Goal: Book appointment/travel/reservation

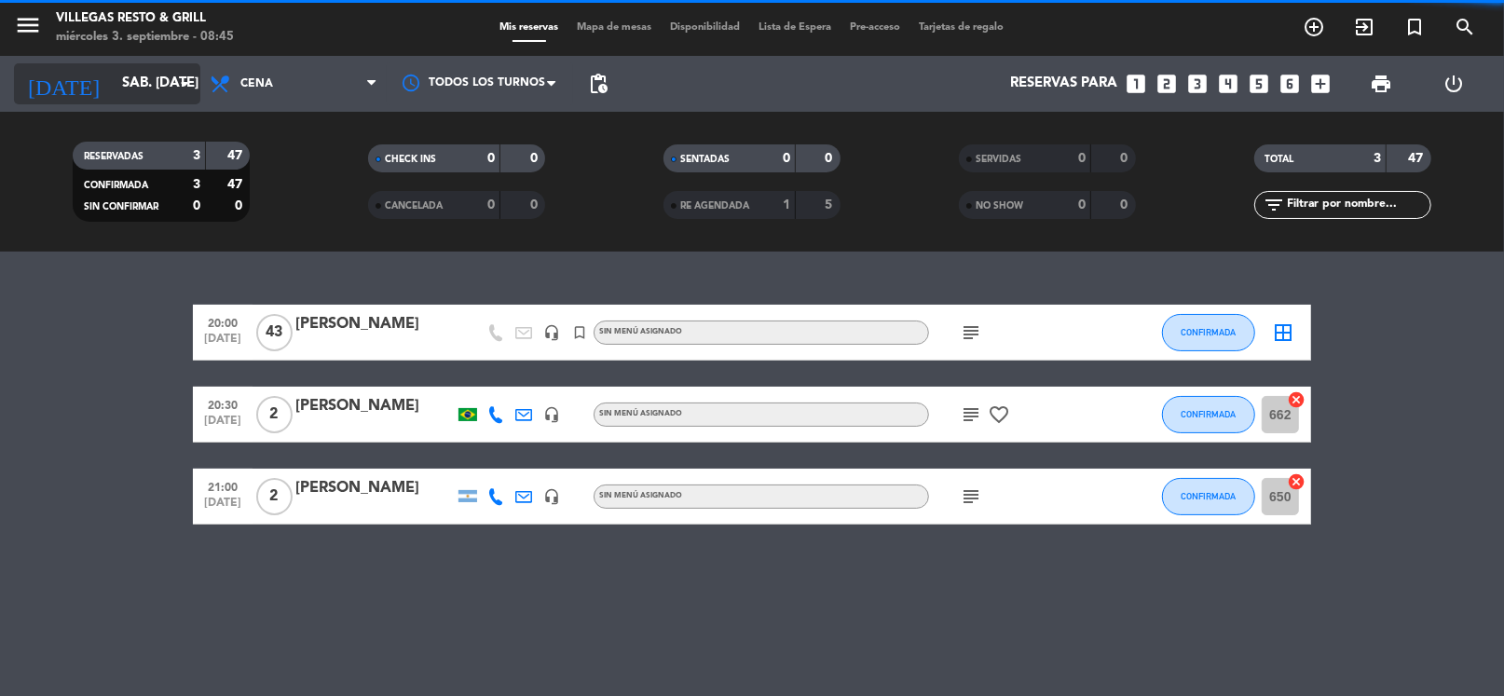
click at [151, 76] on input "sáb. [DATE]" at bounding box center [204, 83] width 182 height 35
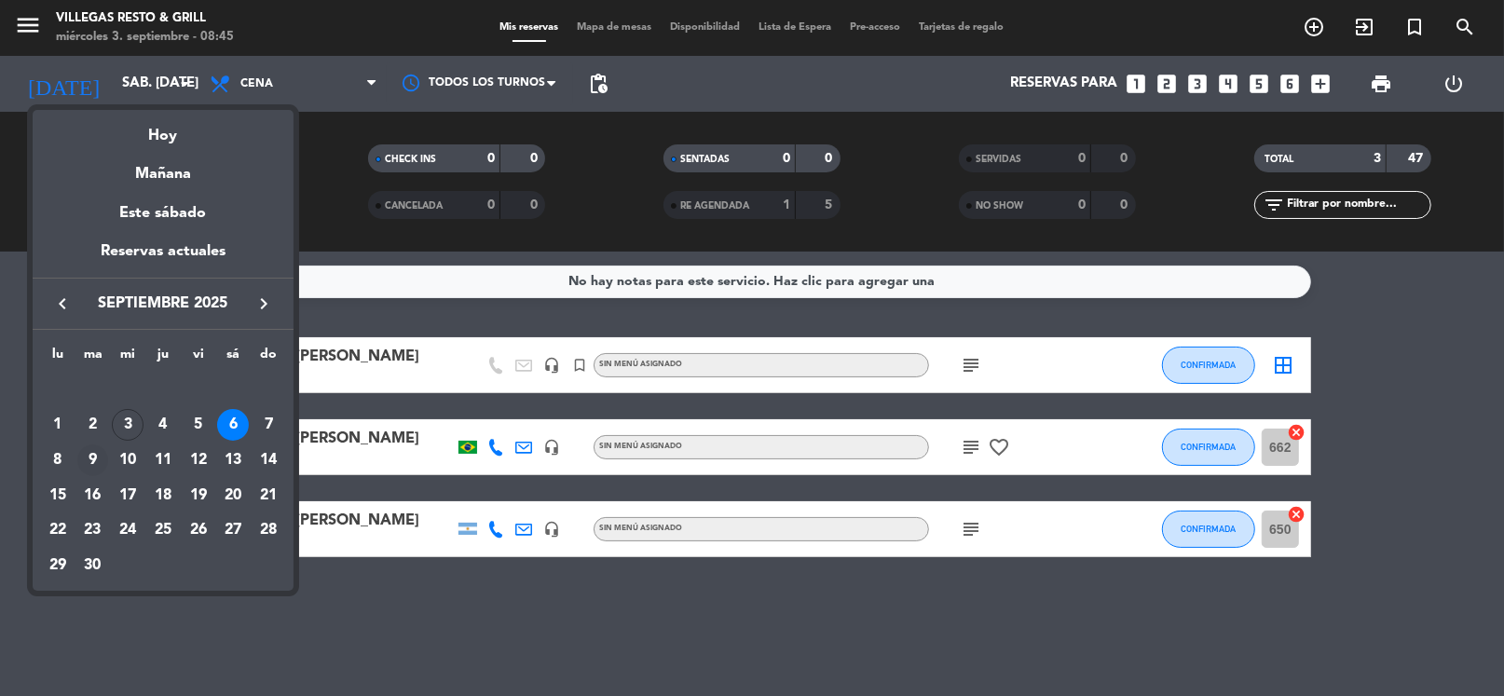
click at [92, 457] on div "9" at bounding box center [93, 461] width 32 height 32
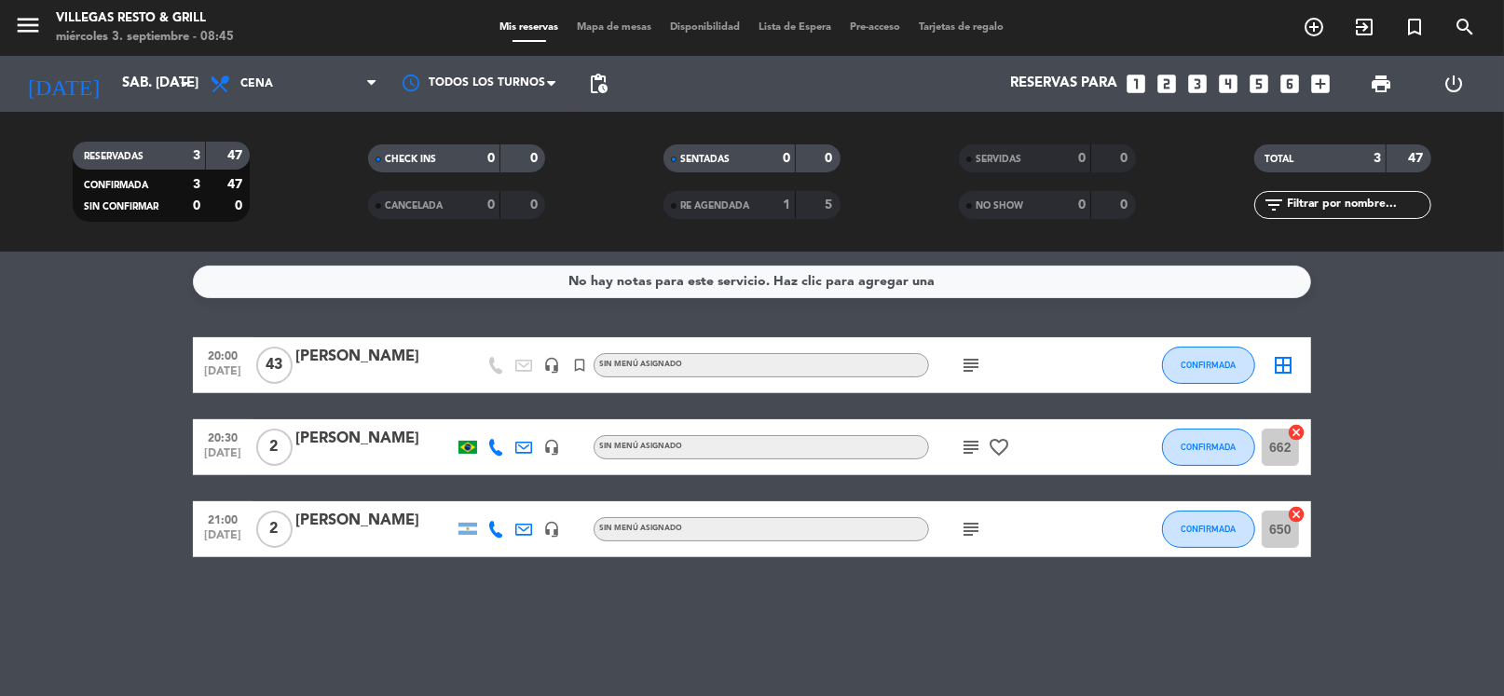
type input "[DATE] sep."
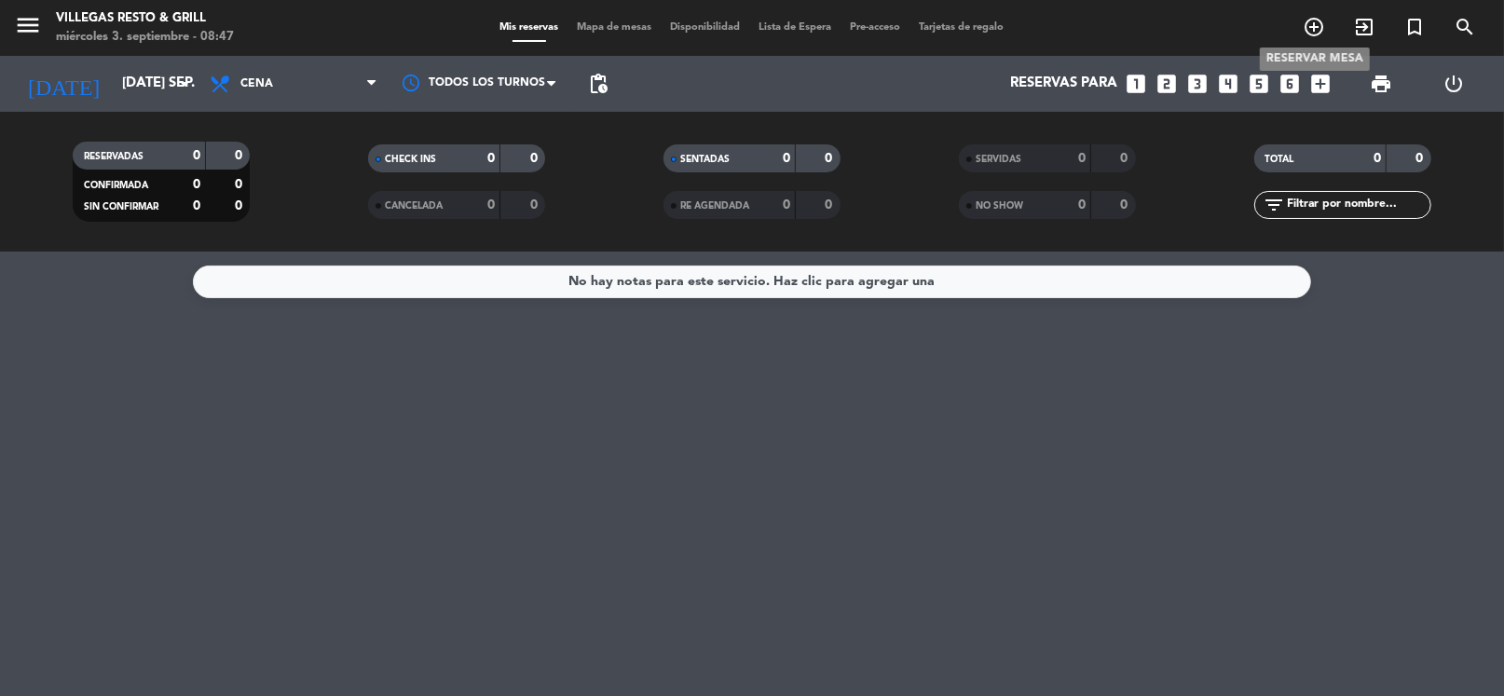
click at [1312, 24] on icon "add_circle_outline" at bounding box center [1314, 27] width 22 height 22
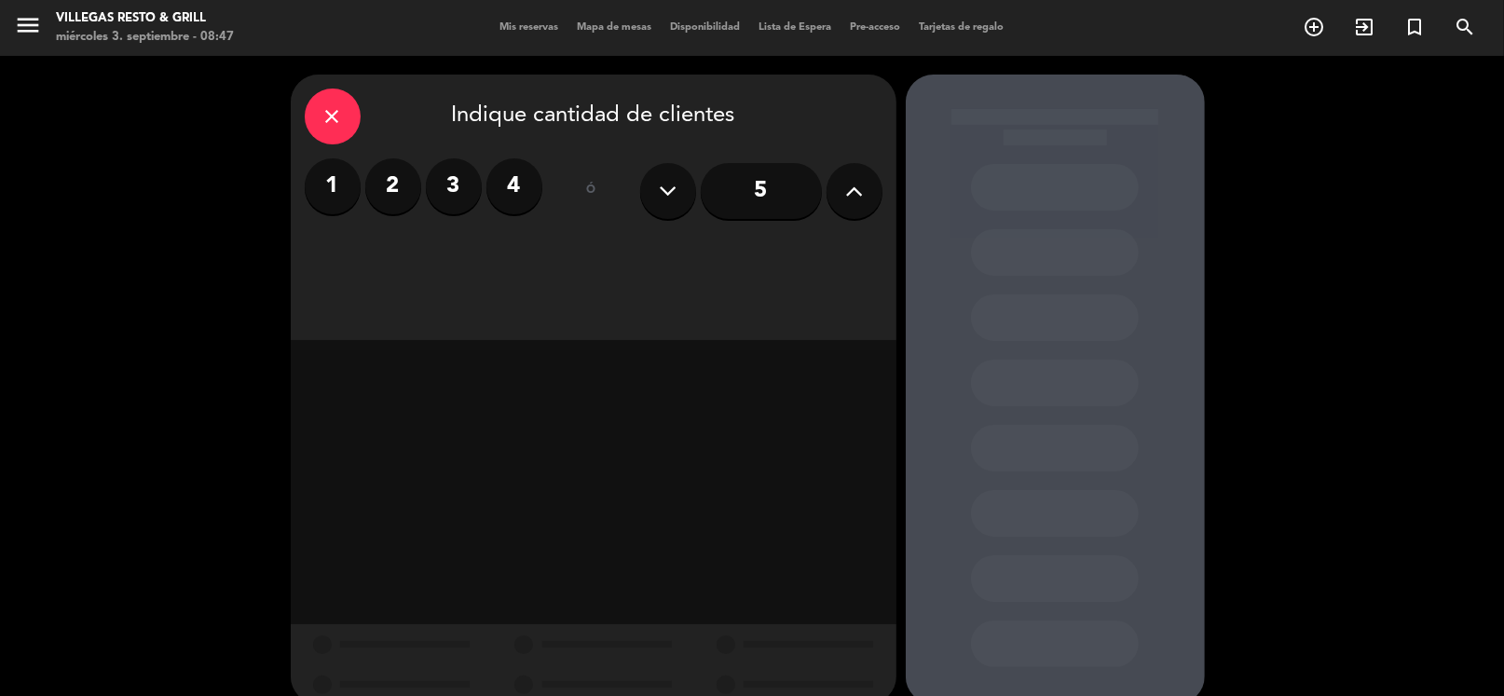
click at [402, 185] on label "2" at bounding box center [393, 186] width 56 height 56
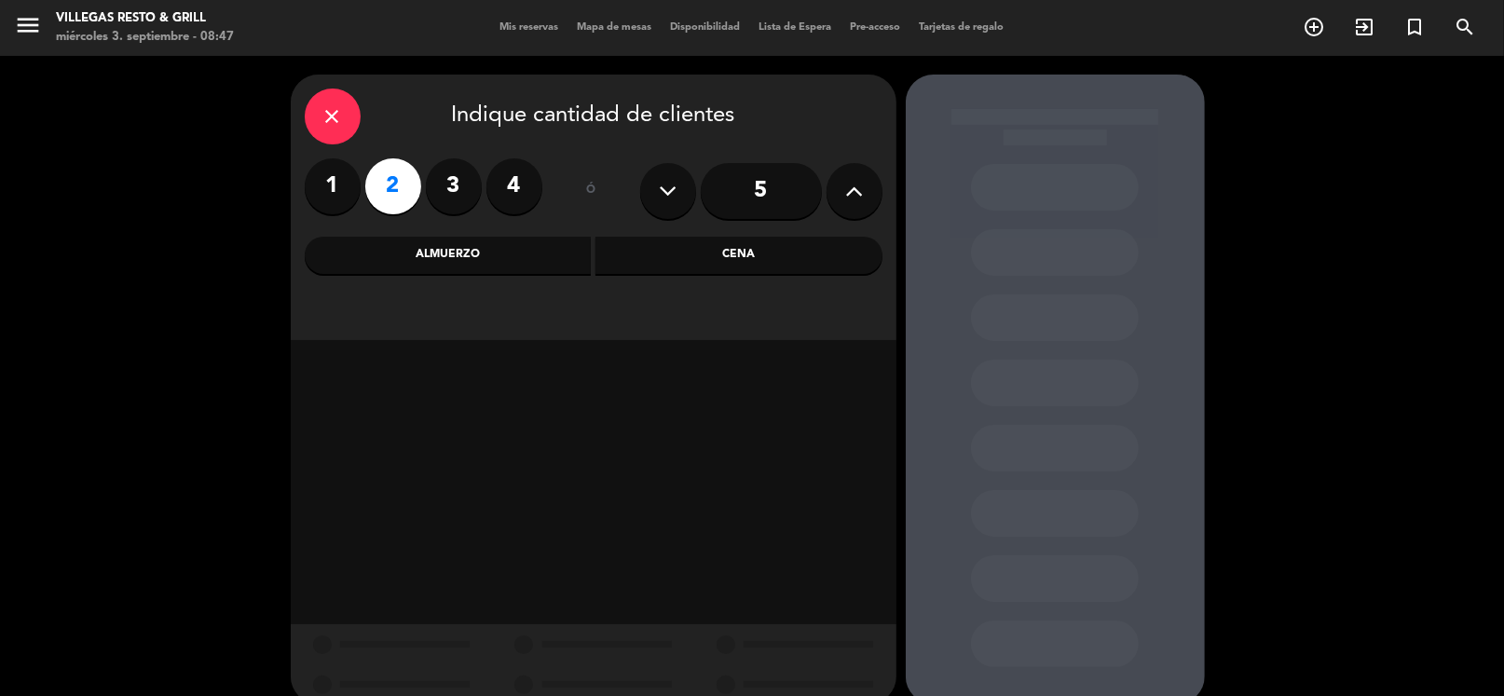
click at [766, 256] on div "Cena" at bounding box center [739, 255] width 287 height 37
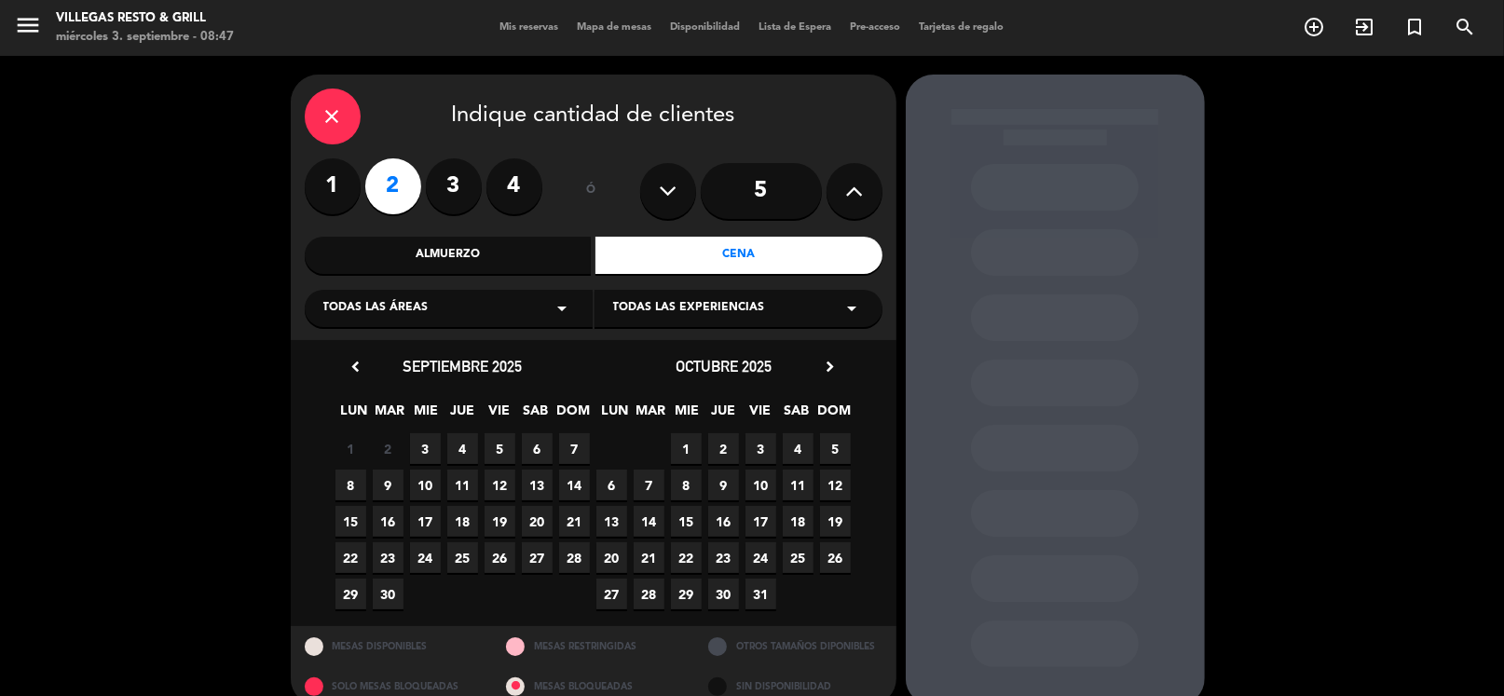
click at [389, 490] on span "9" at bounding box center [388, 485] width 31 height 31
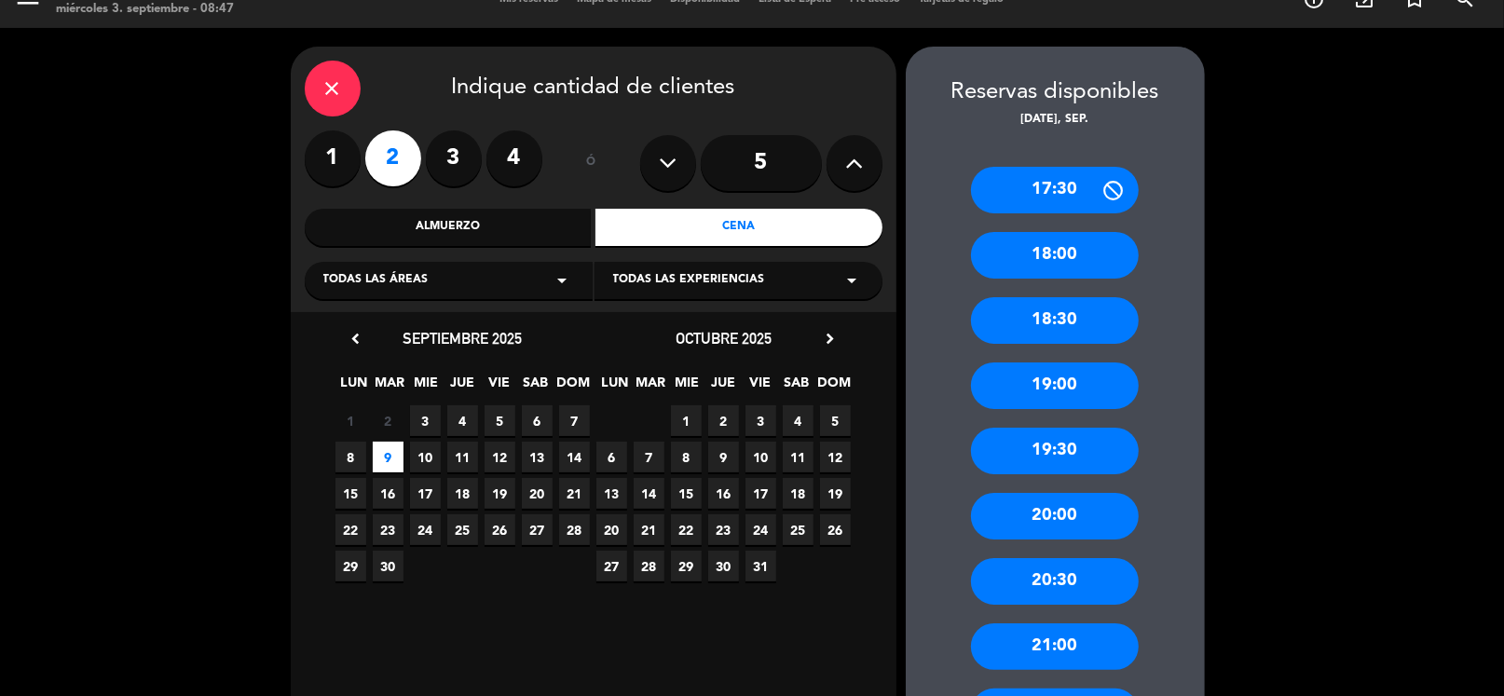
click at [1073, 517] on div "20:00" at bounding box center [1055, 516] width 168 height 47
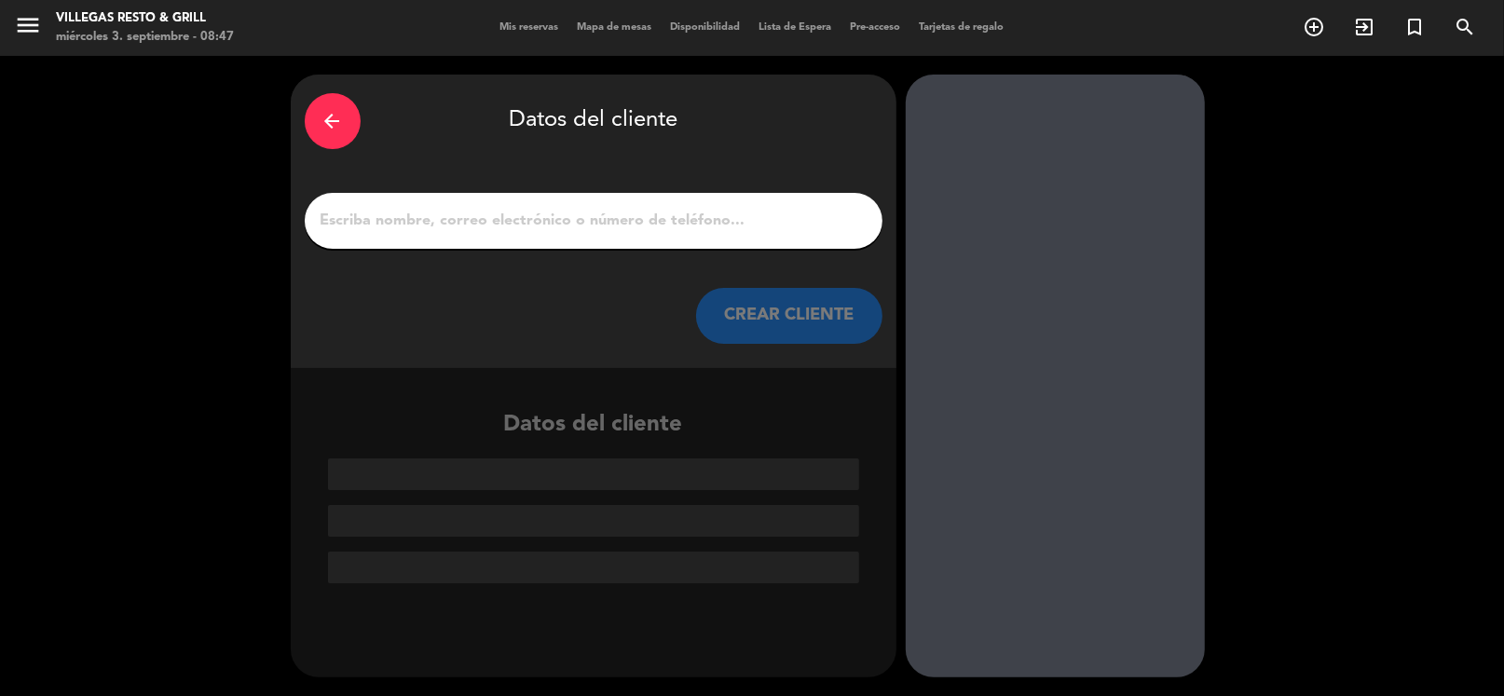
click at [530, 203] on div at bounding box center [594, 221] width 578 height 56
click at [522, 216] on input "1" at bounding box center [594, 221] width 550 height 26
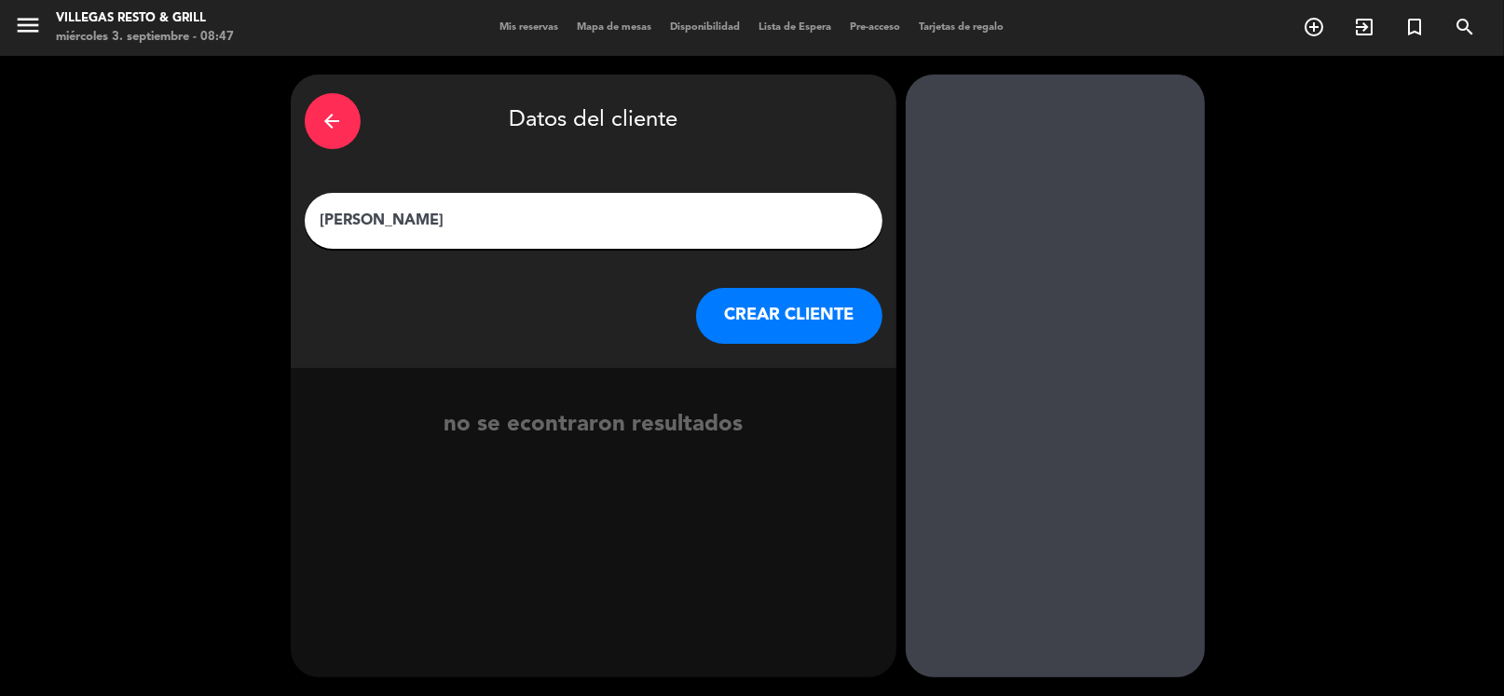
type input "[PERSON_NAME]"
click at [800, 302] on button "CREAR CLIENTE" at bounding box center [789, 316] width 186 height 56
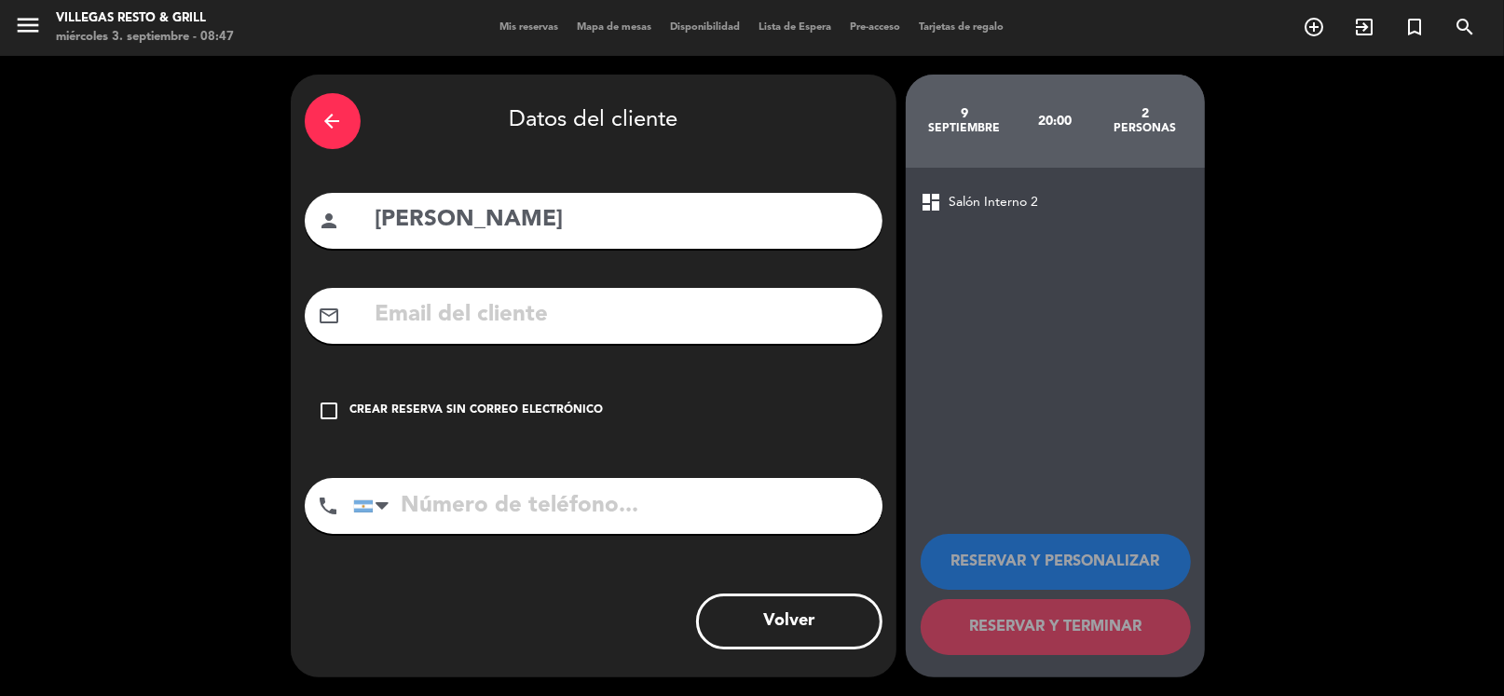
click at [495, 323] on input "text" at bounding box center [621, 315] width 495 height 38
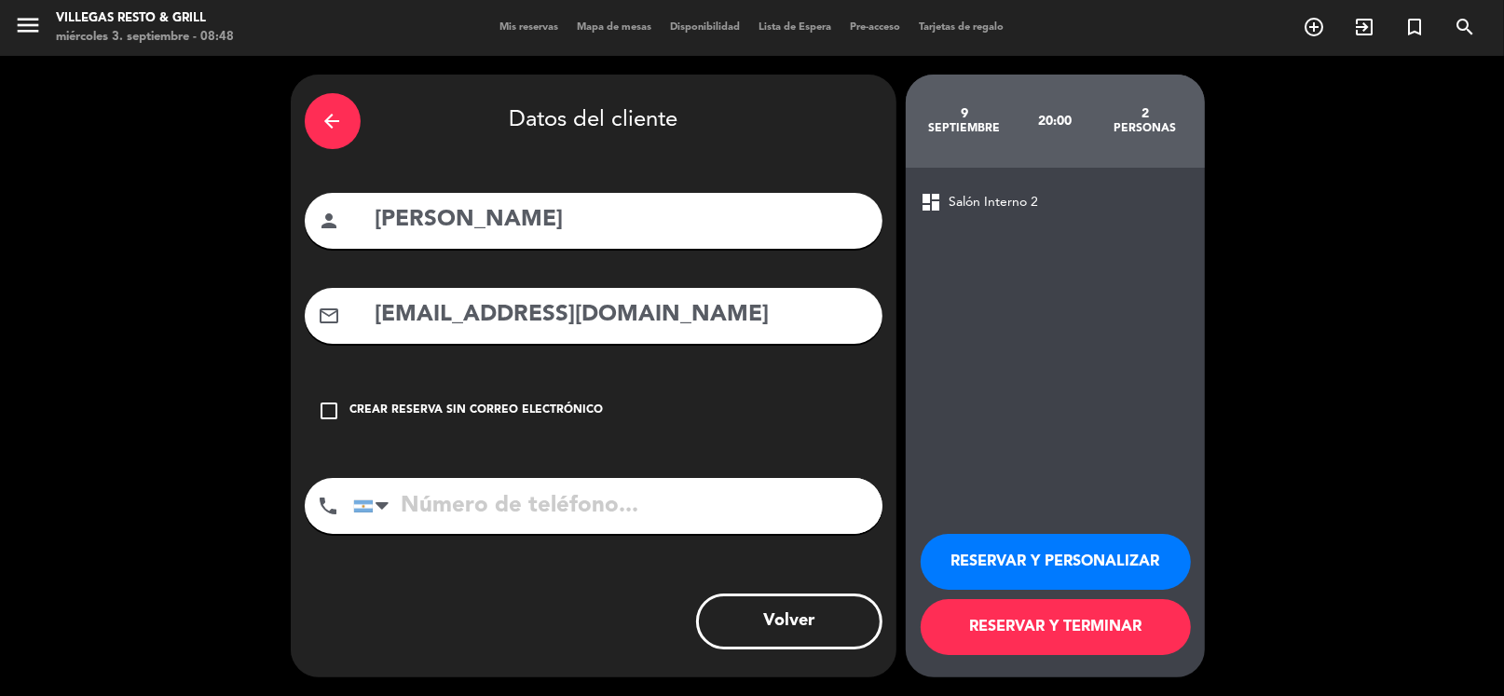
type input "[EMAIL_ADDRESS][DOMAIN_NAME]"
click at [439, 517] on input "tel" at bounding box center [617, 506] width 529 height 56
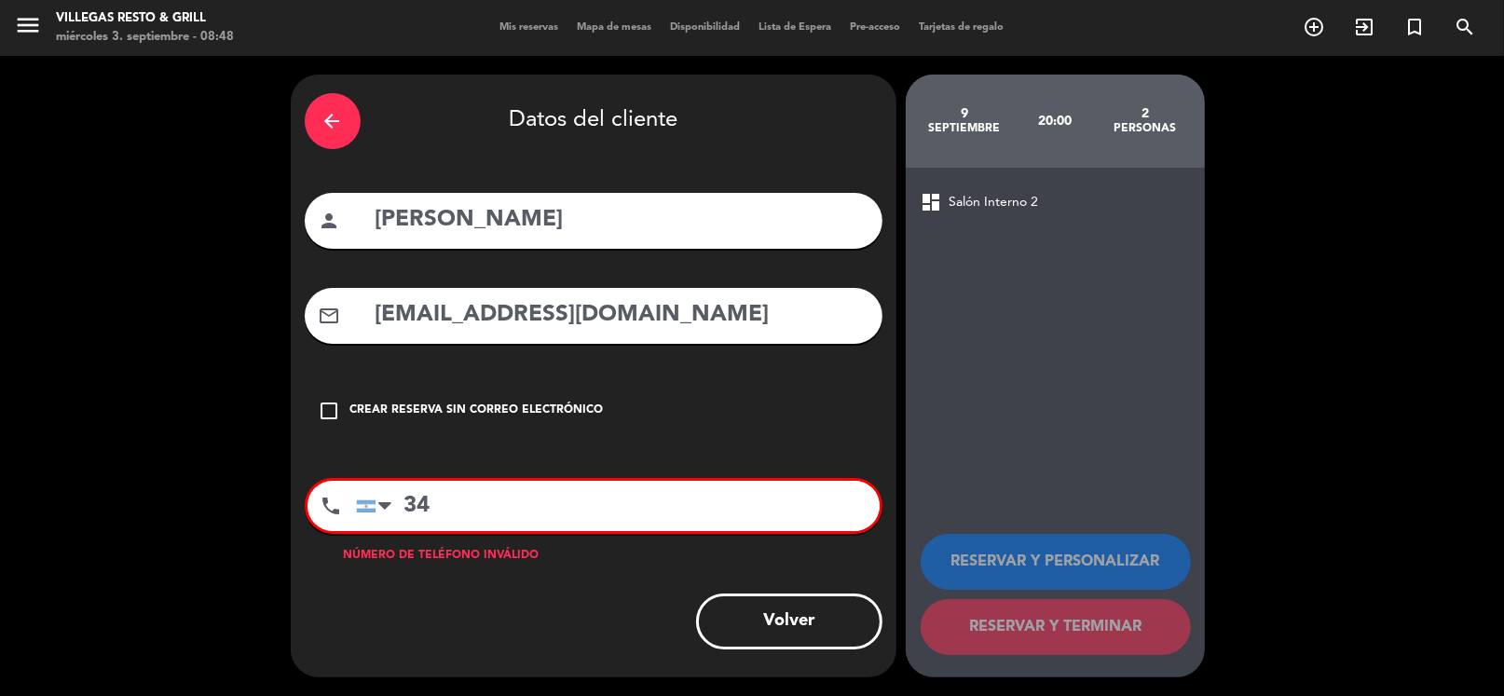
type input "3"
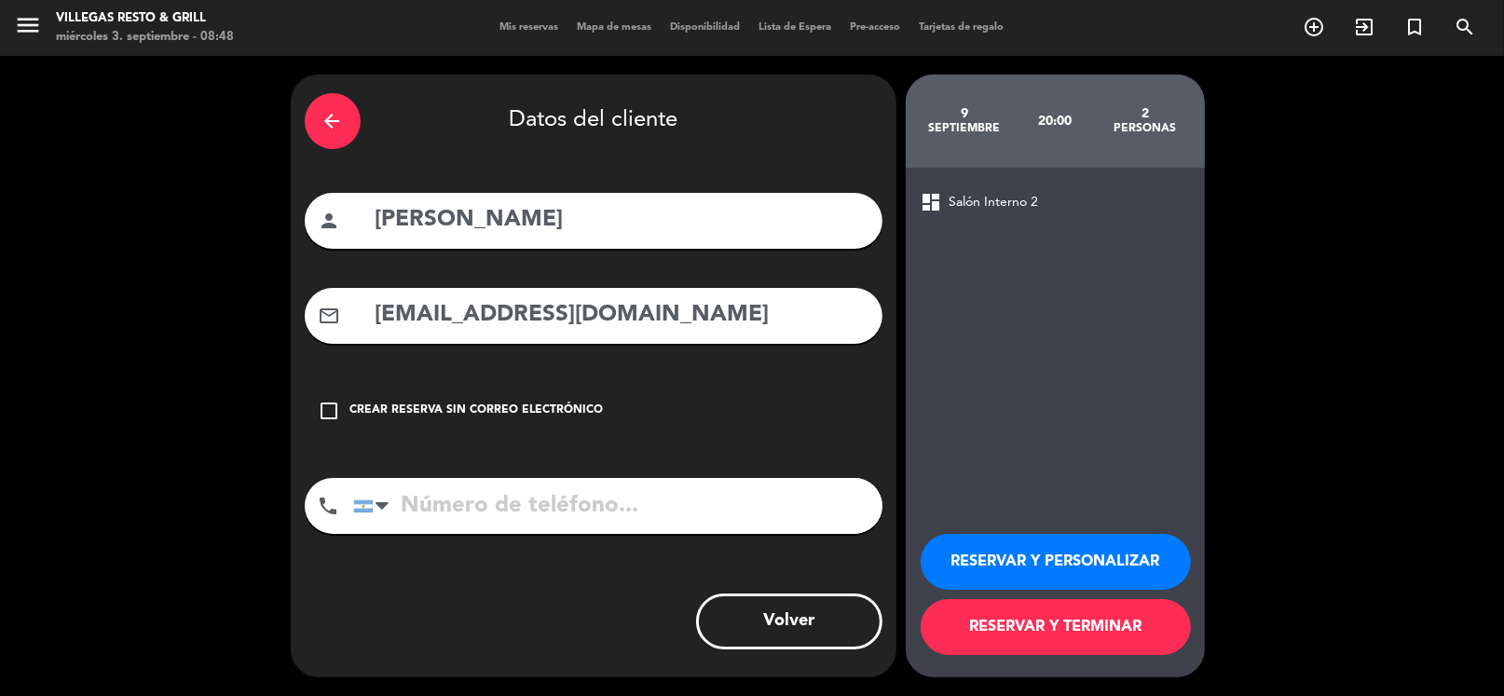
click at [1104, 563] on button "RESERVAR Y PERSONALIZAR" at bounding box center [1056, 562] width 270 height 56
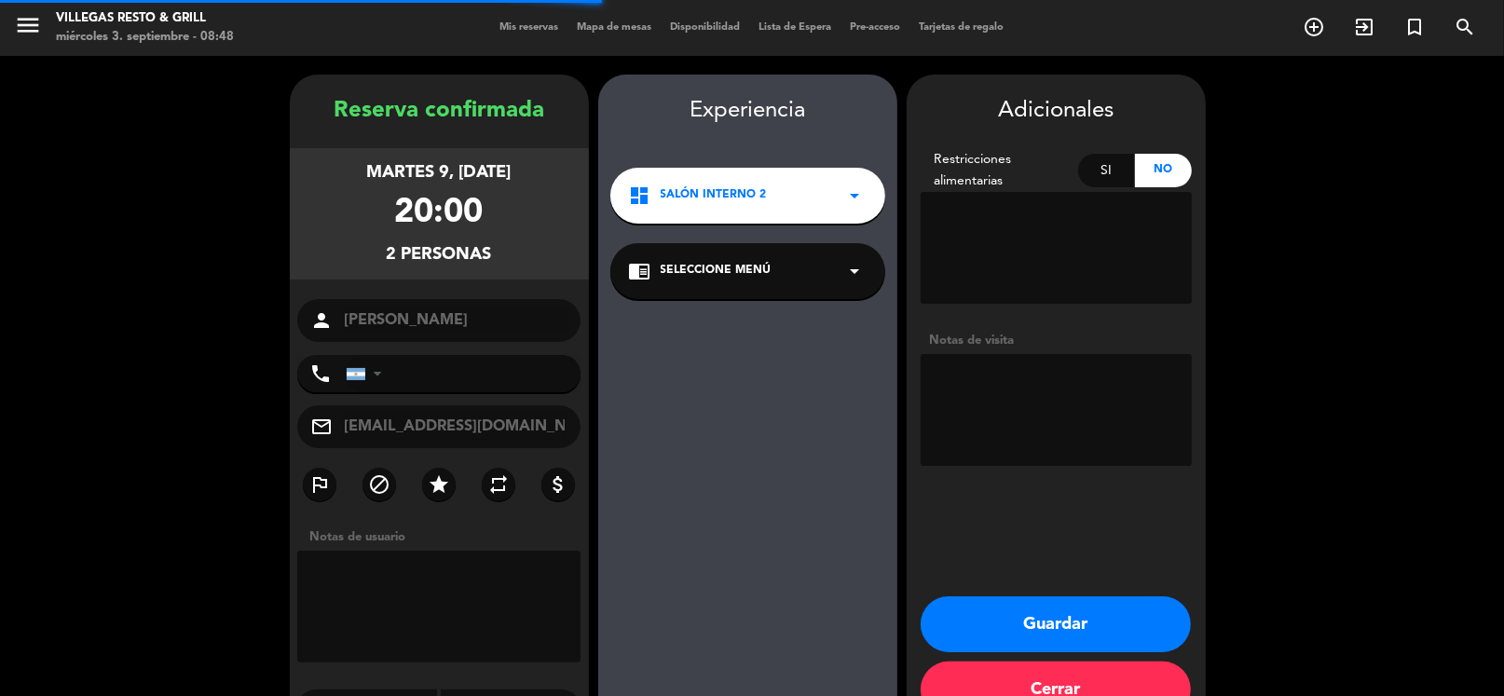
scroll to position [48, 0]
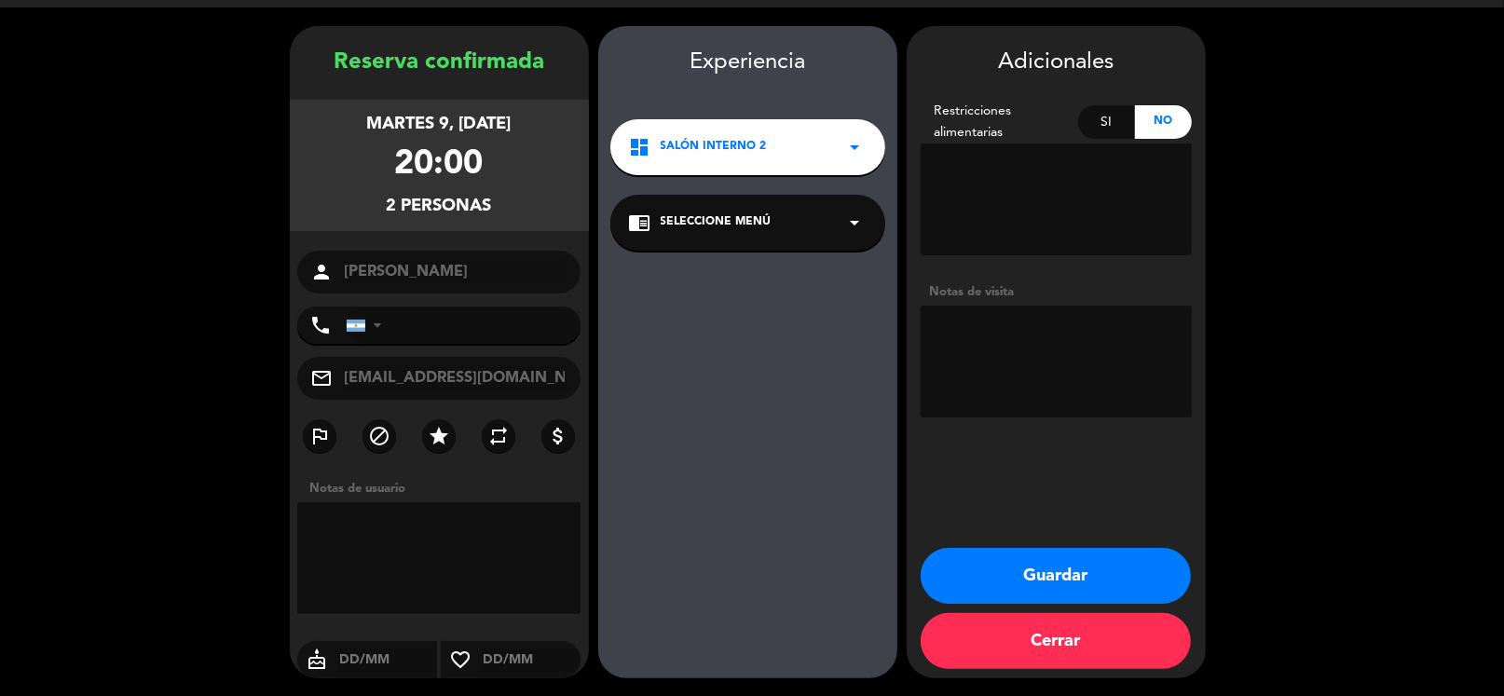
click at [1009, 327] on textarea at bounding box center [1056, 362] width 271 height 112
type textarea "Deck Sil"
click at [392, 535] on textarea at bounding box center [439, 558] width 284 height 112
type textarea "Deck Sil"
click at [1092, 576] on button "Guardar" at bounding box center [1056, 576] width 270 height 56
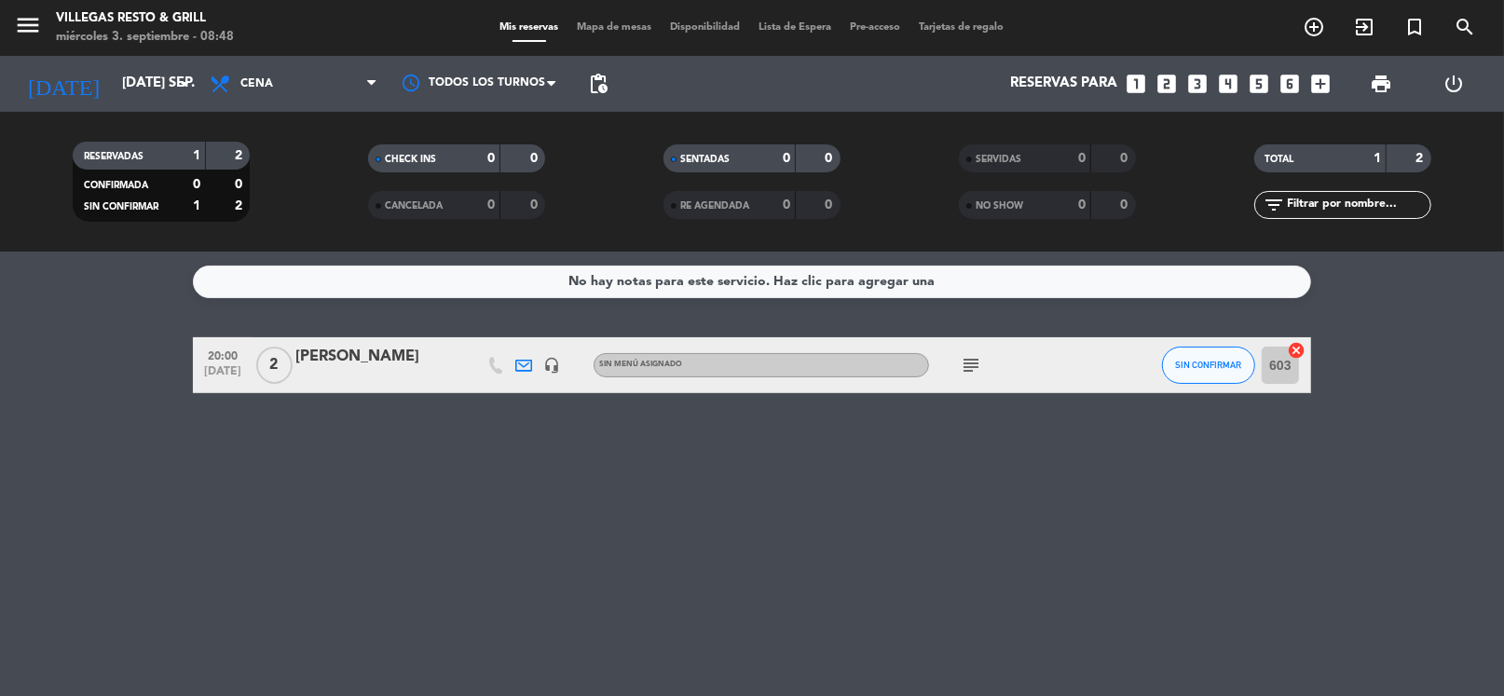
click at [969, 363] on icon "subject" at bounding box center [971, 365] width 22 height 22
click at [707, 518] on div "No hay notas para este servicio. Haz clic para agregar una 20:00 [DATE] 2 [PERS…" at bounding box center [752, 474] width 1504 height 445
click at [145, 93] on input "[DATE] sep." at bounding box center [204, 83] width 182 height 35
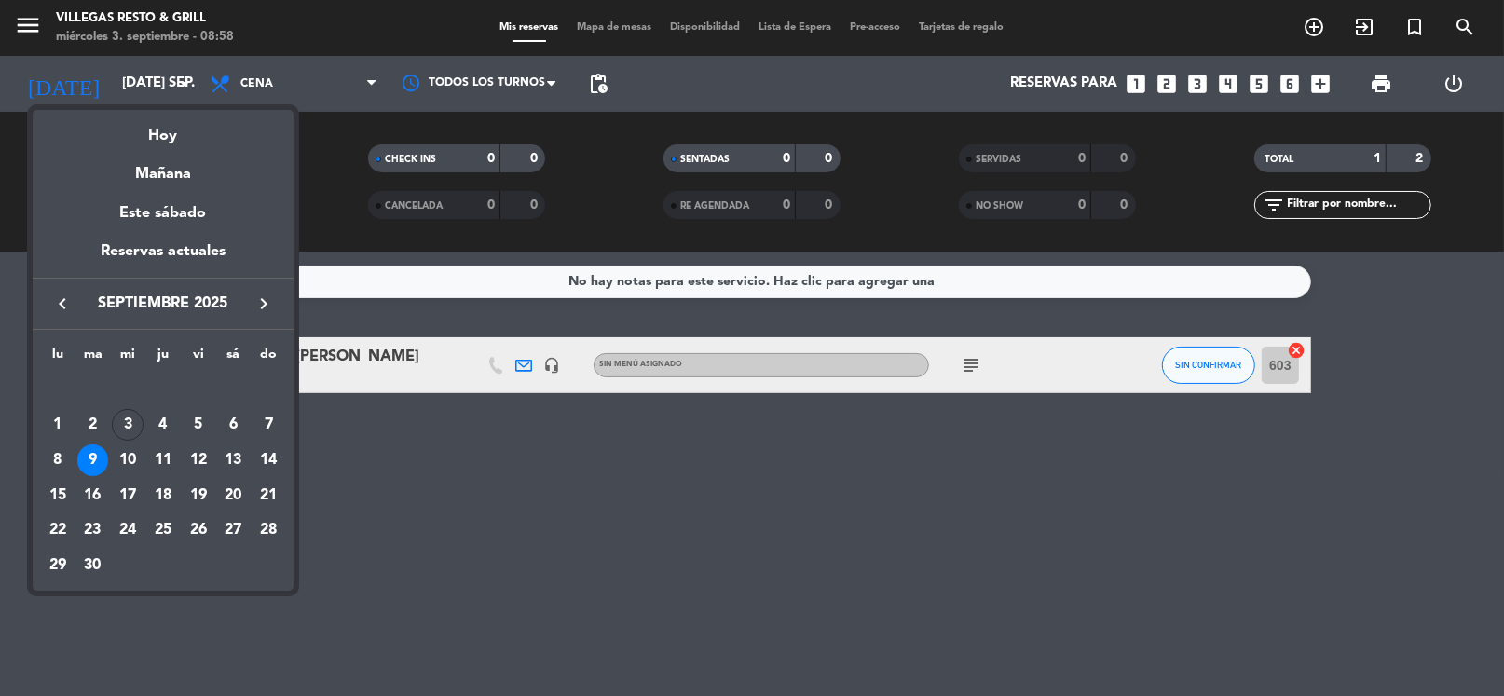
click at [265, 297] on icon "keyboard_arrow_right" at bounding box center [264, 304] width 22 height 22
click at [197, 462] on div "10" at bounding box center [199, 461] width 32 height 32
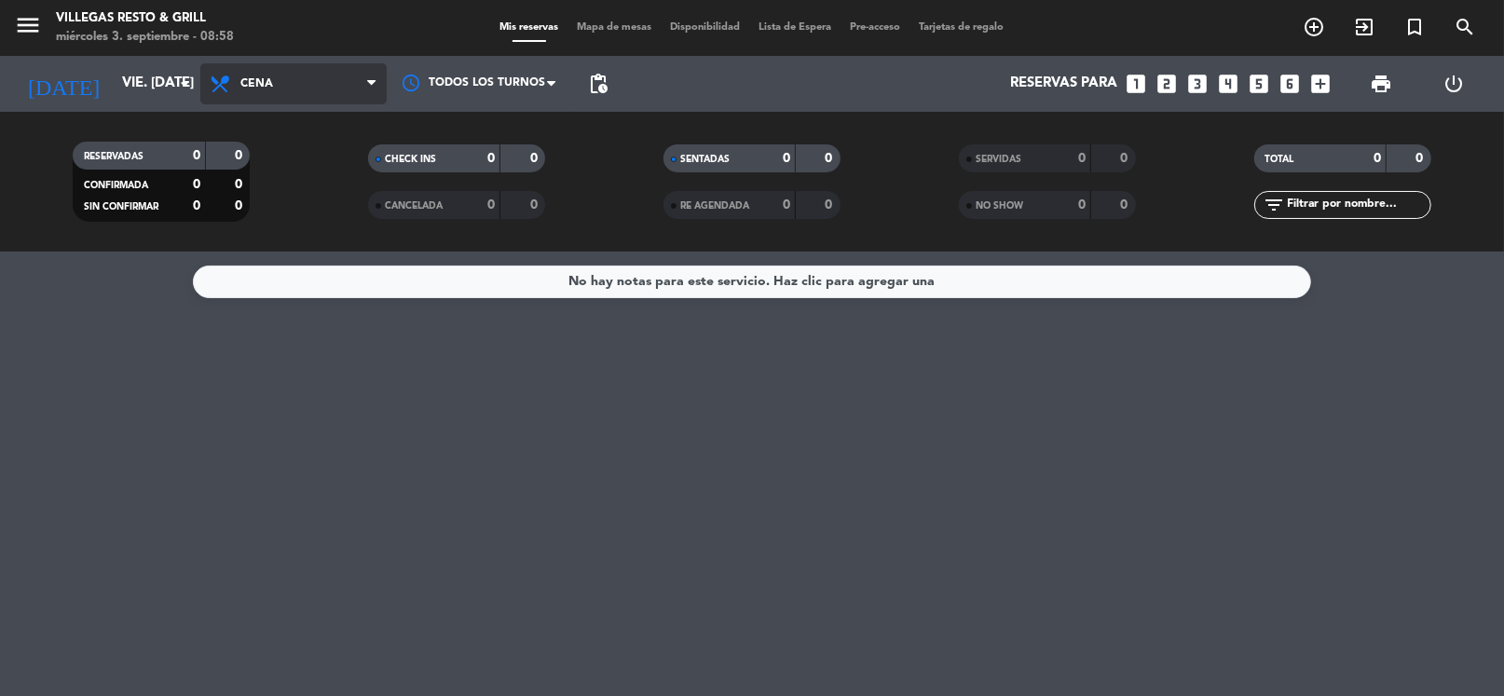
click at [323, 80] on span "Cena" at bounding box center [293, 83] width 186 height 41
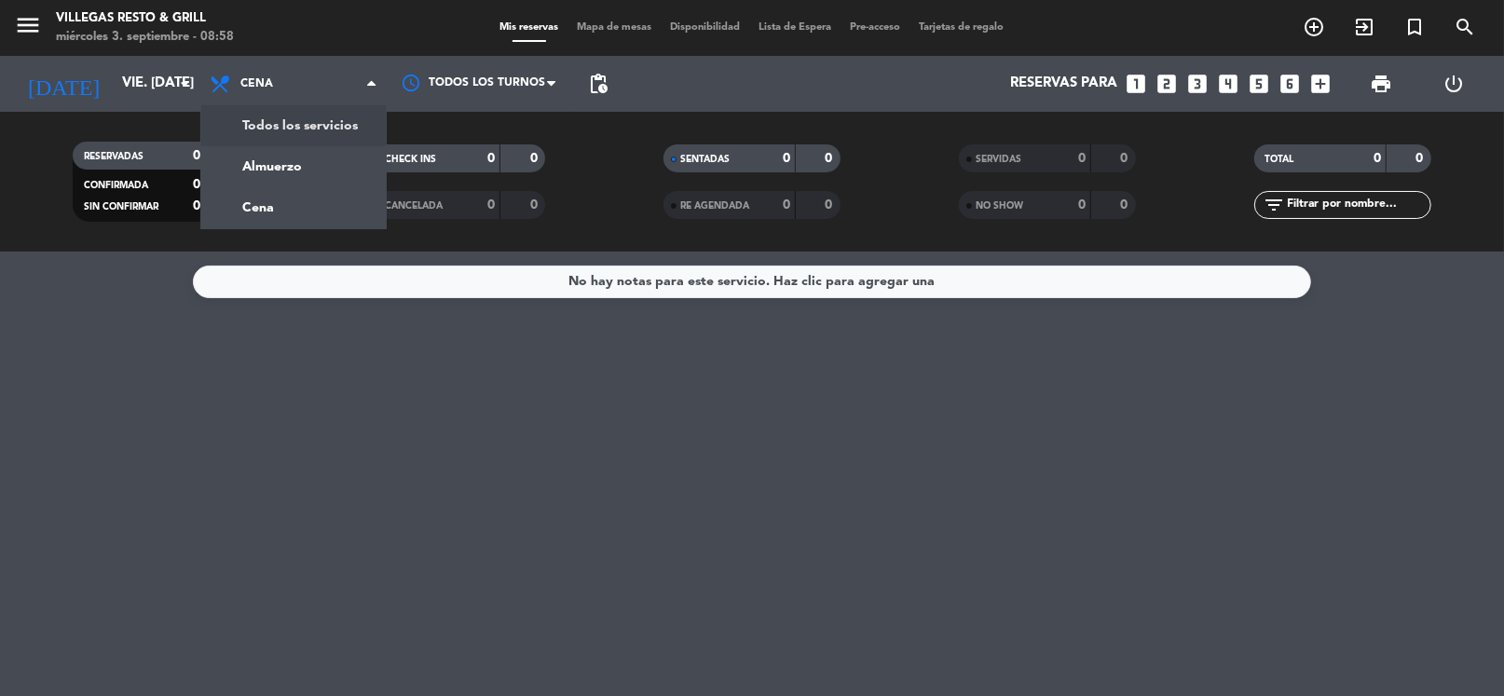
click at [313, 118] on div "menu Villegas Resto & Grill miércoles 3. septiembre - 08:58 Mis reservas Mapa d…" at bounding box center [752, 126] width 1504 height 252
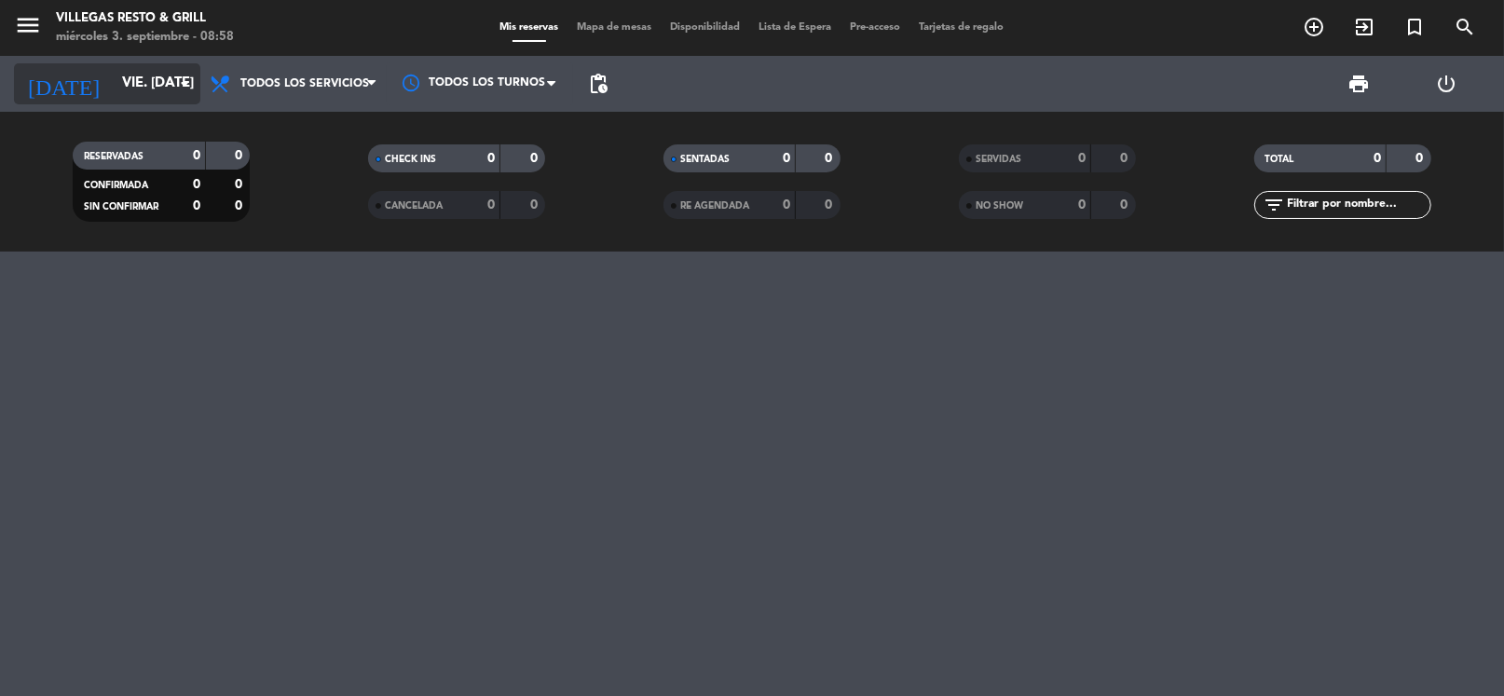
click at [135, 85] on input "vie. [DATE]" at bounding box center [204, 83] width 182 height 35
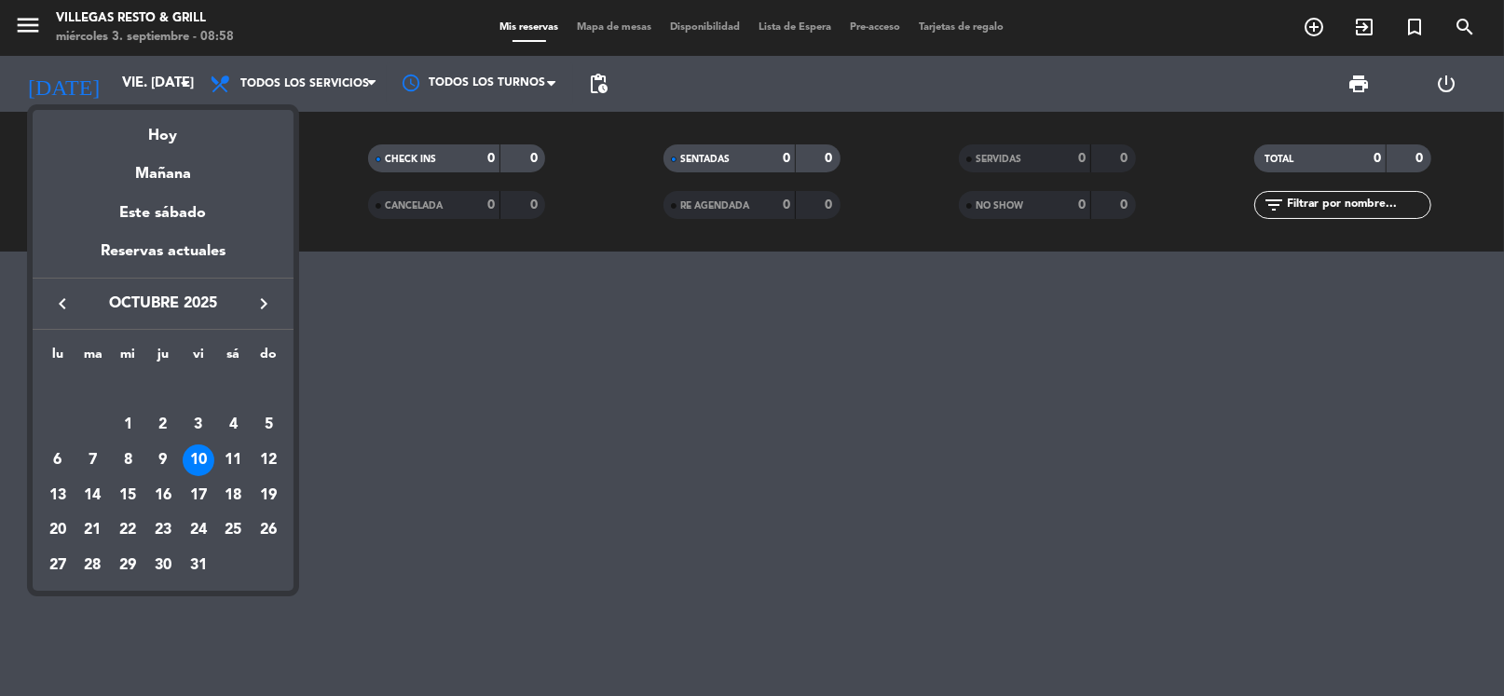
click at [59, 307] on icon "keyboard_arrow_left" at bounding box center [62, 304] width 22 height 22
click at [117, 421] on div "3" at bounding box center [128, 425] width 32 height 32
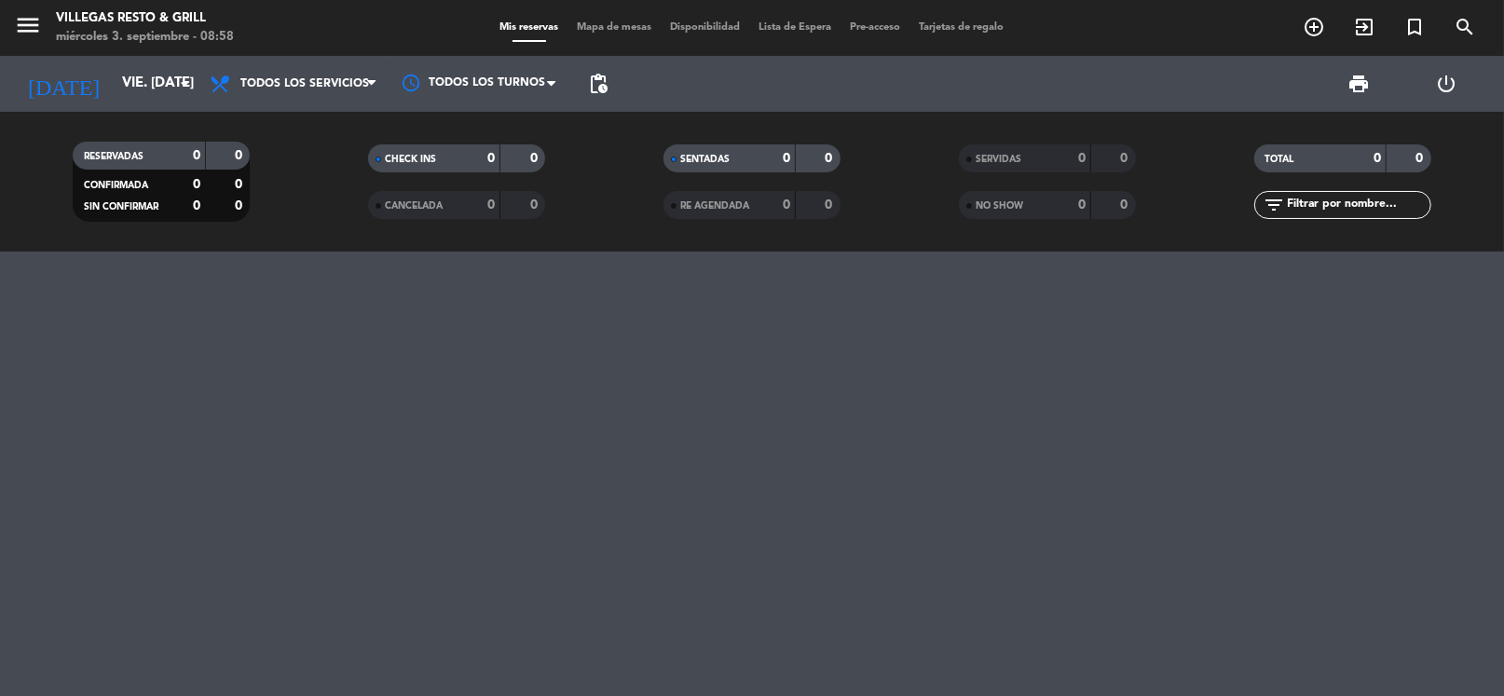
type input "mié. [DATE]"
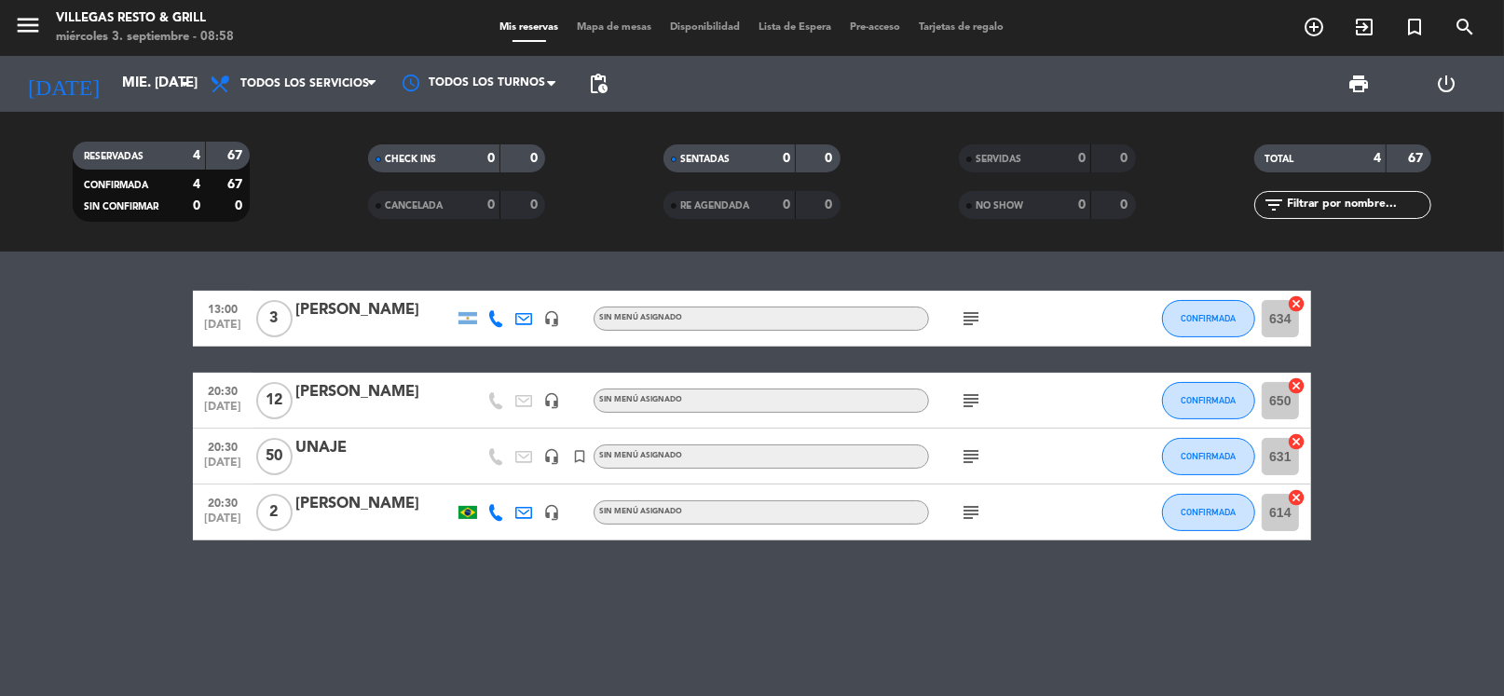
click at [971, 321] on icon "subject" at bounding box center [971, 319] width 22 height 22
click at [971, 403] on icon "subject" at bounding box center [971, 401] width 22 height 22
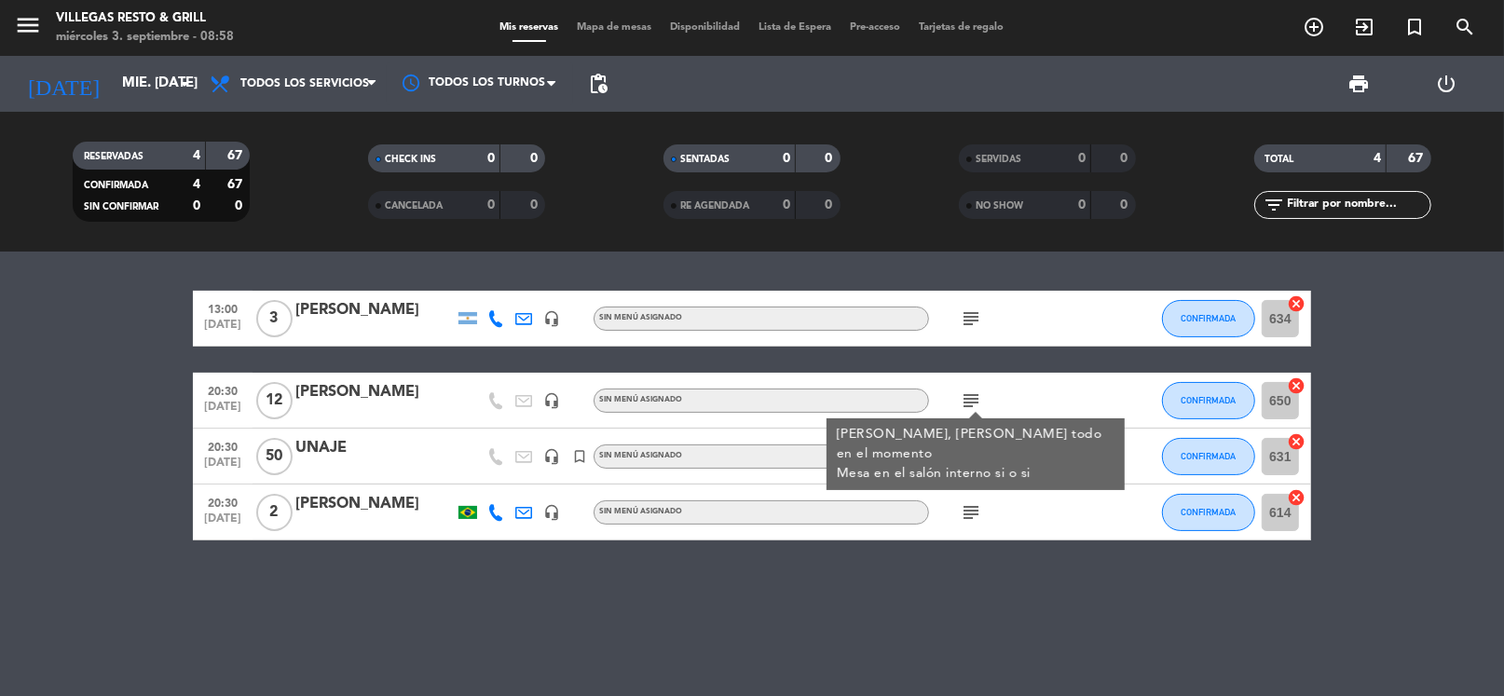
click at [971, 507] on icon "subject" at bounding box center [971, 512] width 22 height 22
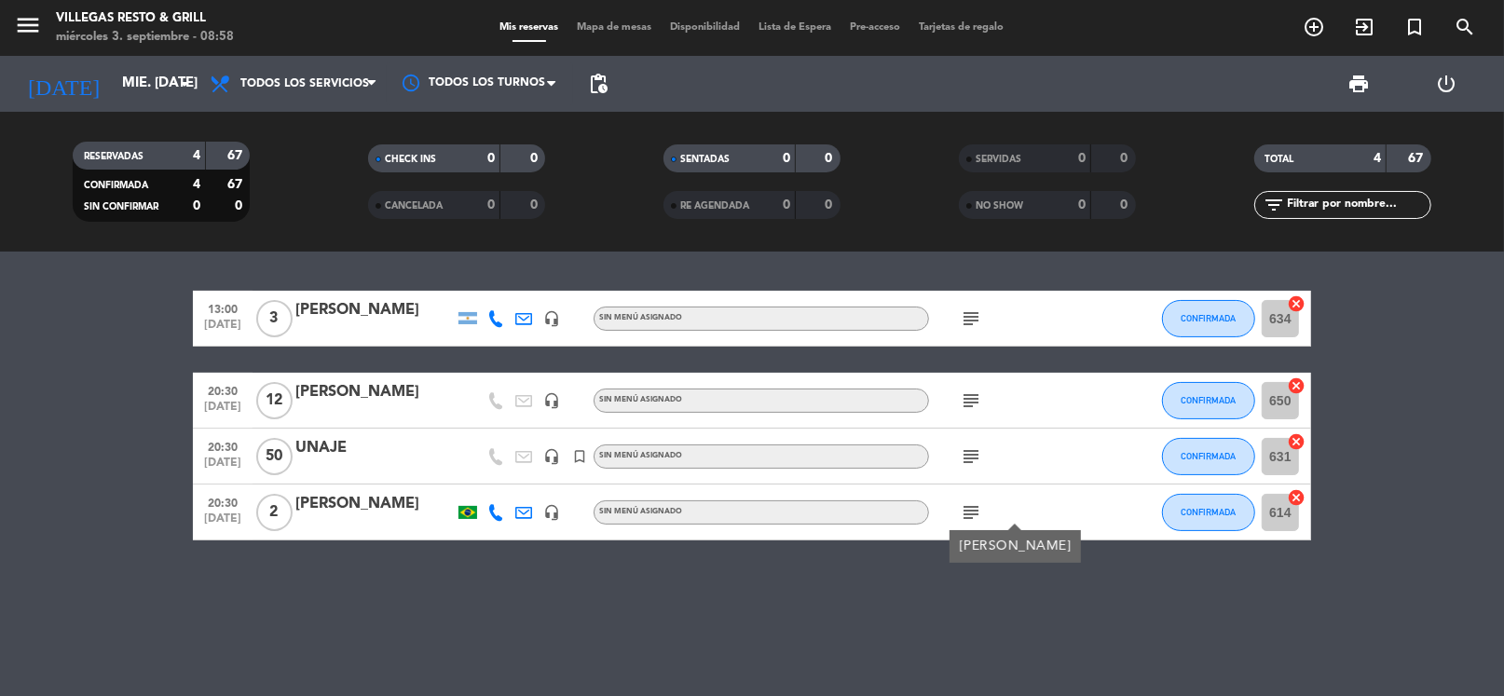
click at [964, 447] on icon "subject" at bounding box center [971, 457] width 22 height 22
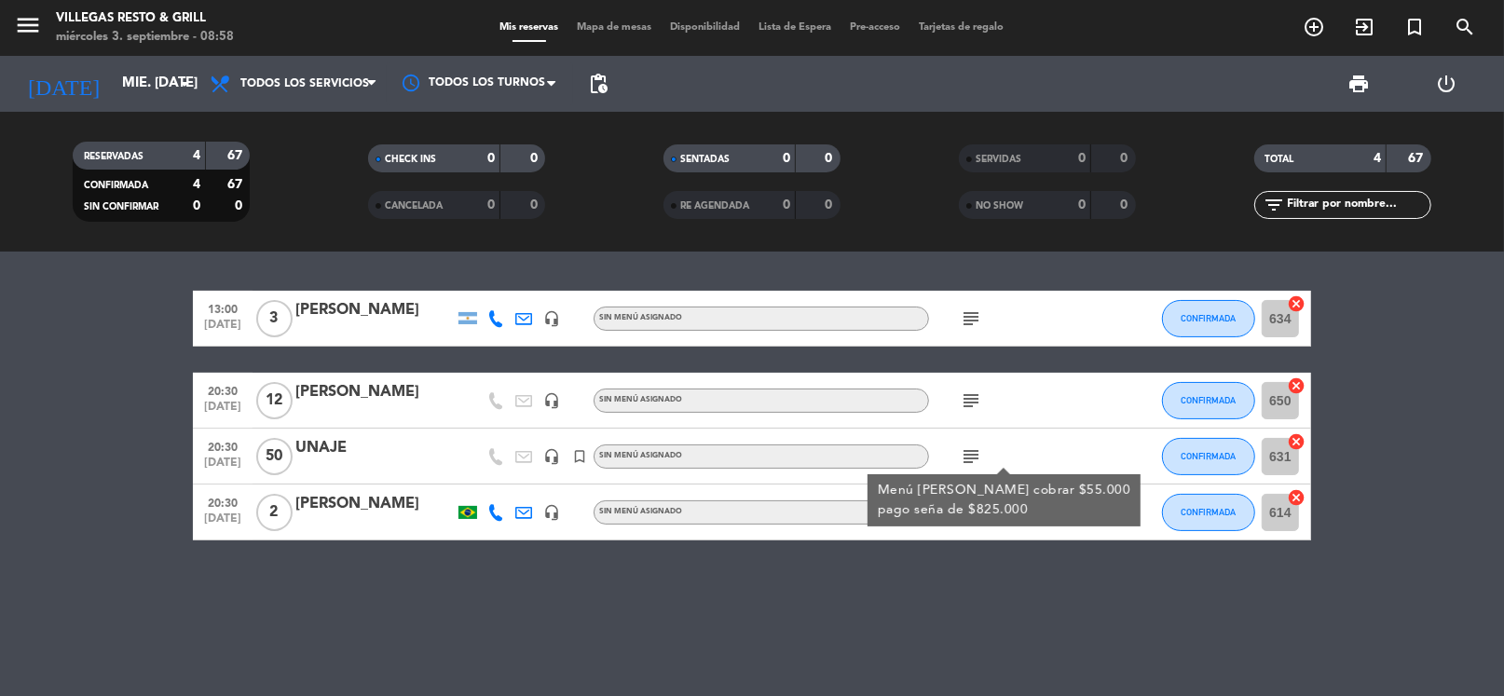
click at [1037, 618] on div "13:00 [DATE] 3 [PERSON_NAME] headset_mic Sin menú asignado subject CONFIRMADA 6…" at bounding box center [752, 474] width 1504 height 445
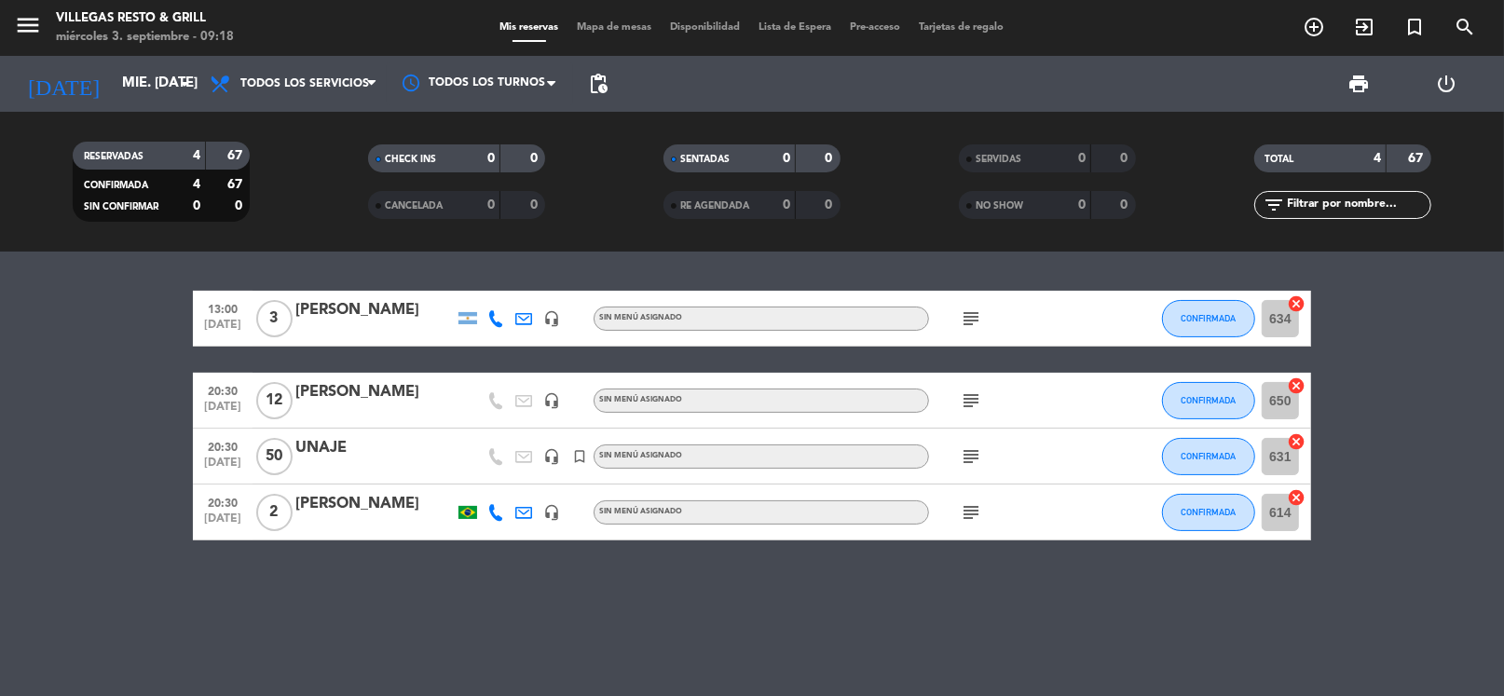
click at [279, 459] on span "50" at bounding box center [274, 456] width 36 height 37
